Goal: Task Accomplishment & Management: Manage account settings

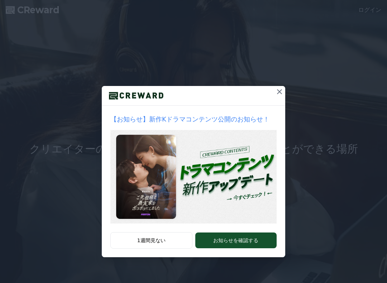
click at [291, 96] on div "【お知らせ】新作Kドラマコンテンツ公開のお知らせ！ 1週間見ない お知らせを確認する" at bounding box center [193, 134] width 387 height 269
click at [176, 239] on button "1週間見ない" at bounding box center [151, 240] width 82 height 16
click at [176, 238] on div "【お知らせ】新作Kドラマコンテンツ公開のお知らせ！ 1週間見ない お知らせを確認する" at bounding box center [193, 141] width 387 height 283
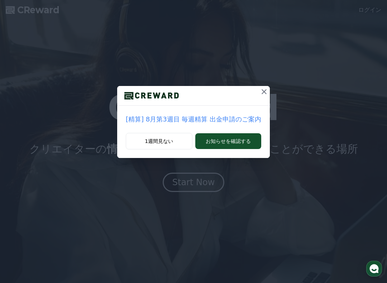
click at [181, 139] on button "1週間見ない" at bounding box center [159, 141] width 67 height 16
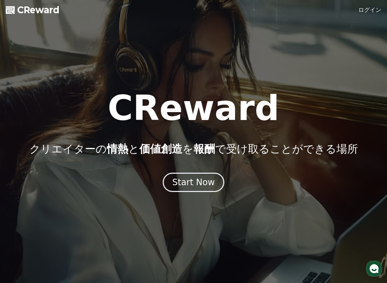
click at [198, 191] on button "Start Now" at bounding box center [194, 182] width 62 height 19
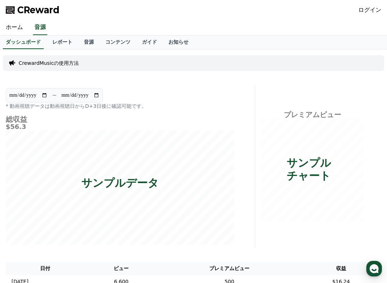
click at [375, 13] on link "ログイン" at bounding box center [369, 10] width 23 height 9
click at [372, 10] on link "ログイン" at bounding box center [369, 10] width 23 height 9
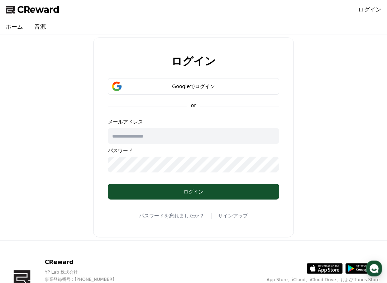
scroll to position [0, 0]
click at [252, 83] on div "Googleでログイン" at bounding box center [193, 86] width 150 height 7
click at [255, 85] on div "Googleでログイン" at bounding box center [193, 86] width 150 height 7
